Goal: Information Seeking & Learning: Learn about a topic

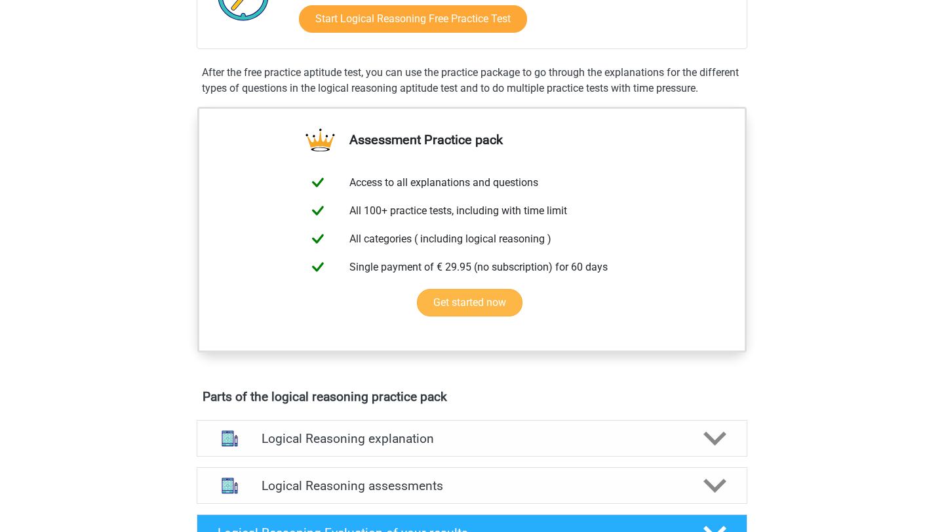
scroll to position [307, 0]
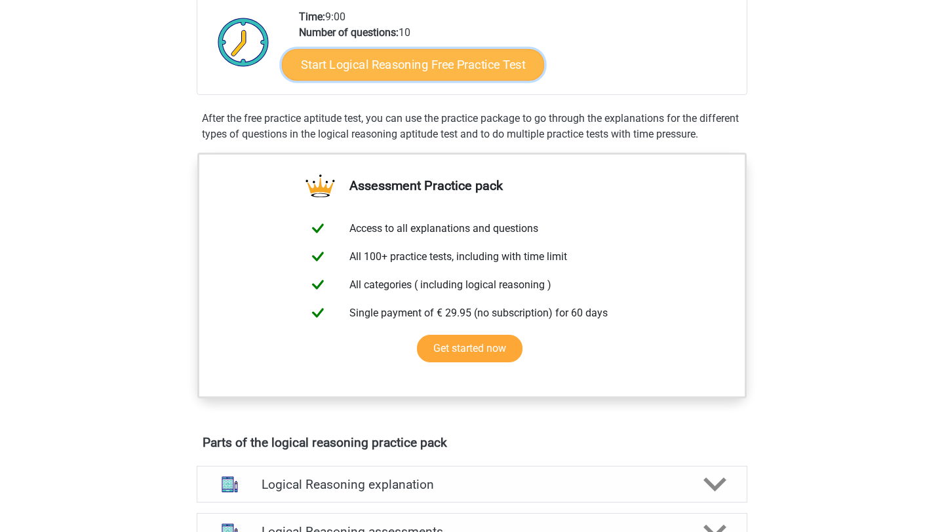
click at [404, 67] on link "Start Logical Reasoning Free Practice Test" at bounding box center [413, 63] width 262 height 31
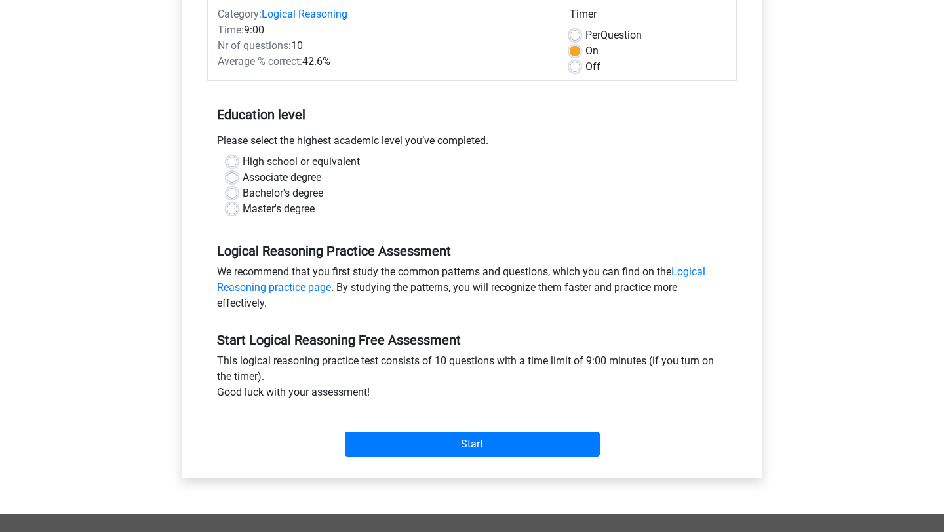
scroll to position [251, 0]
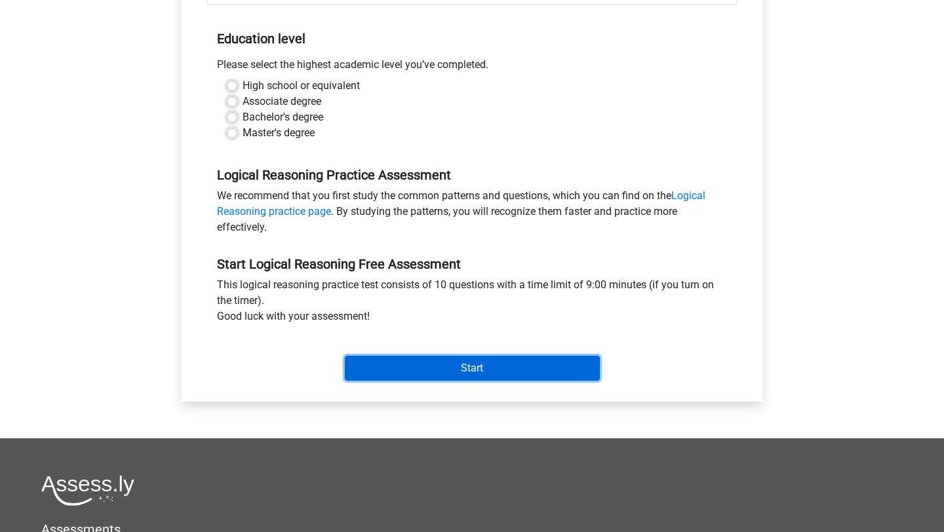
click at [451, 371] on input "Start" at bounding box center [472, 368] width 255 height 25
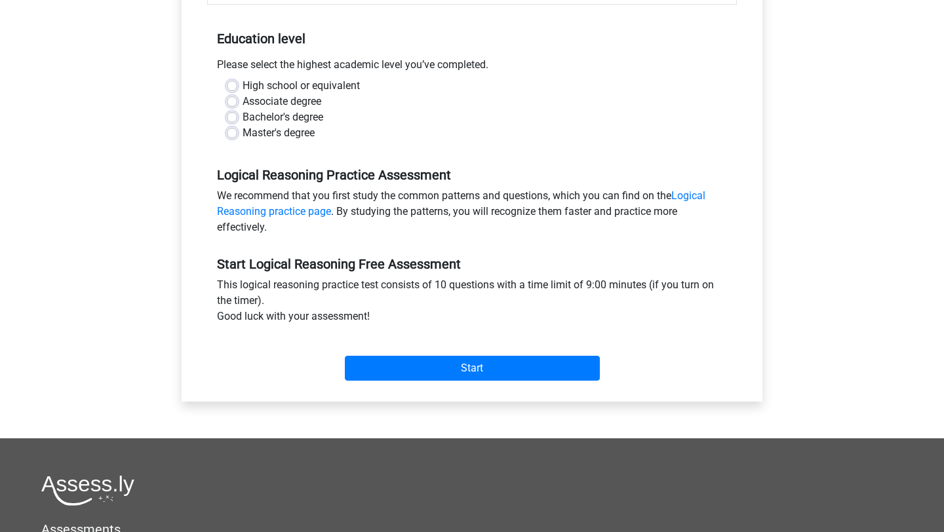
click at [242, 128] on label "Master's degree" at bounding box center [278, 133] width 72 height 16
click at [237, 128] on input "Master's degree" at bounding box center [232, 131] width 10 height 13
radio input "true"
click at [242, 117] on label "Bachelor's degree" at bounding box center [282, 117] width 81 height 16
click at [235, 117] on input "Bachelor's degree" at bounding box center [232, 115] width 10 height 13
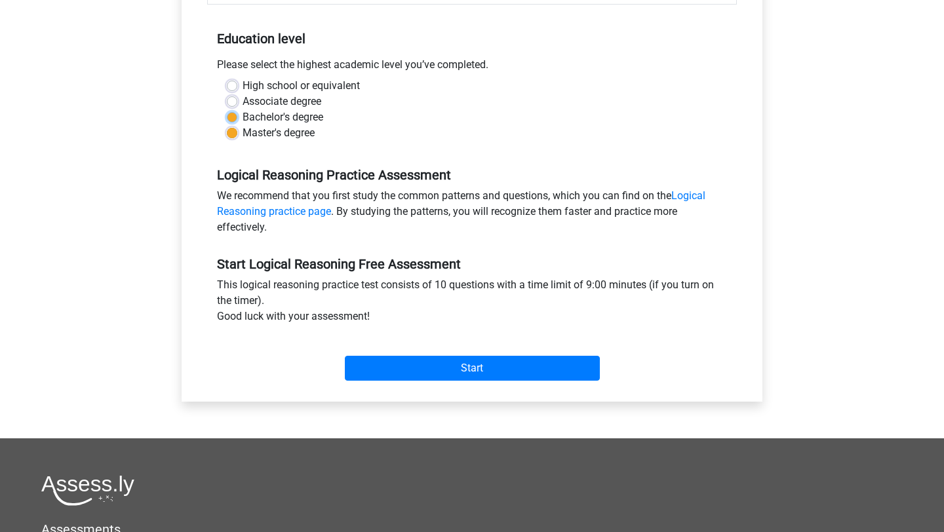
radio input "true"
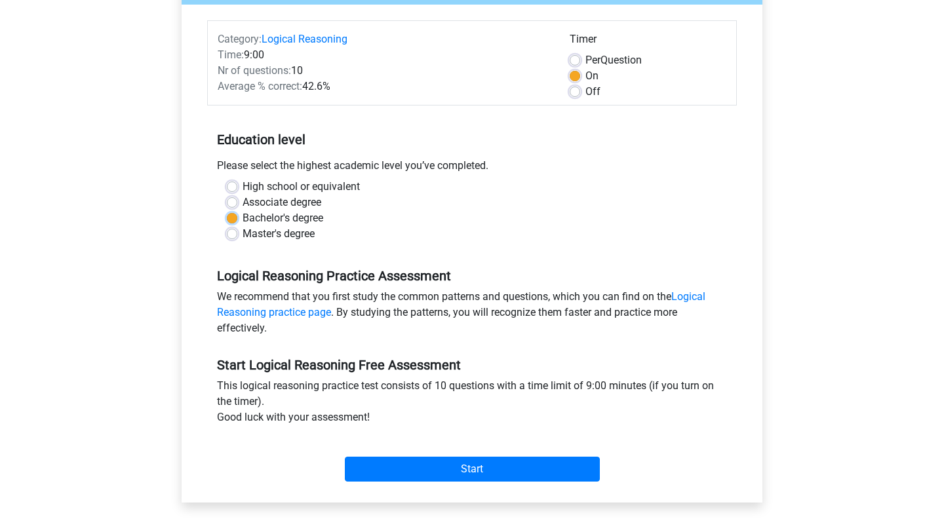
scroll to position [144, 0]
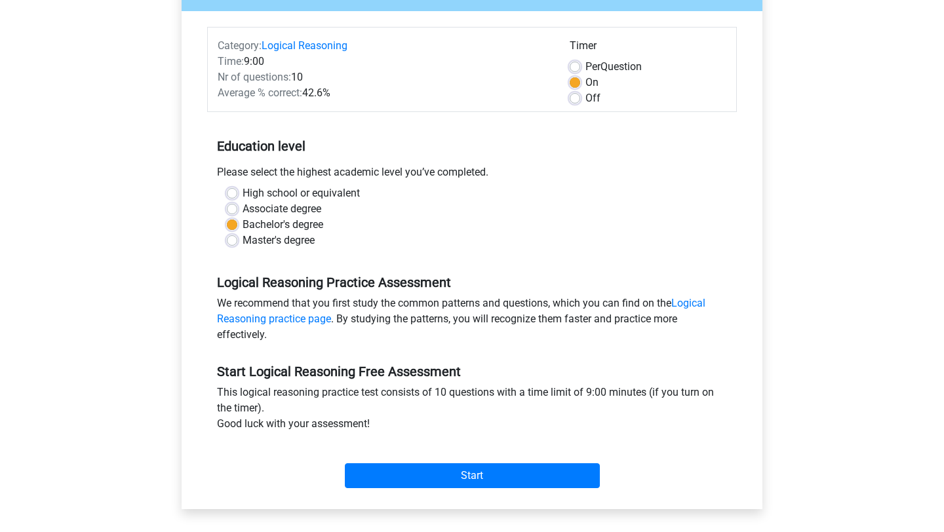
click at [585, 64] on label "Per Question" at bounding box center [613, 67] width 56 height 16
click at [577, 64] on input "Per Question" at bounding box center [574, 65] width 10 height 13
radio input "true"
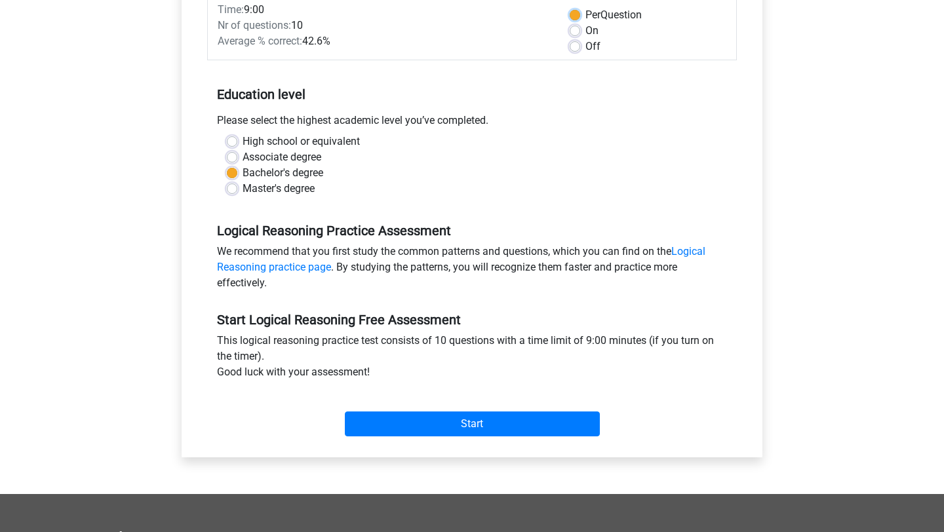
scroll to position [198, 0]
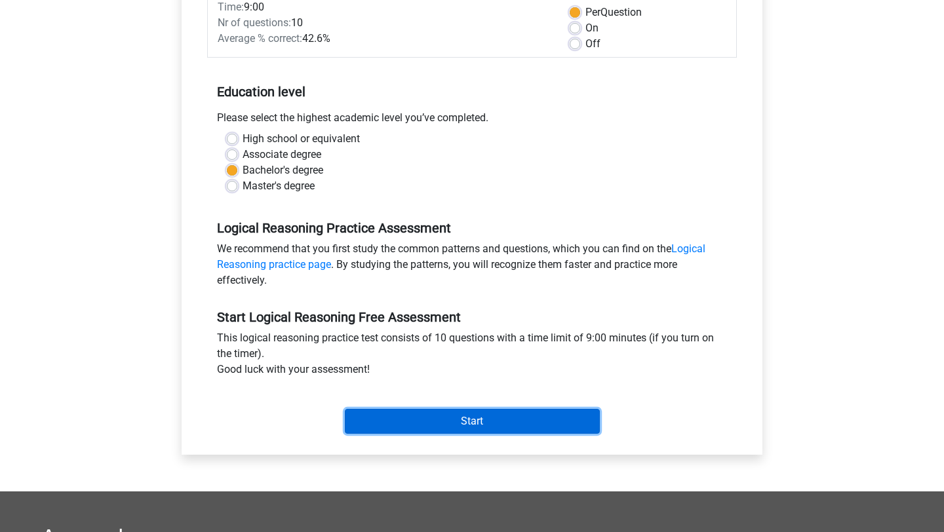
click at [486, 419] on input "Start" at bounding box center [472, 421] width 255 height 25
